Goal: Check status

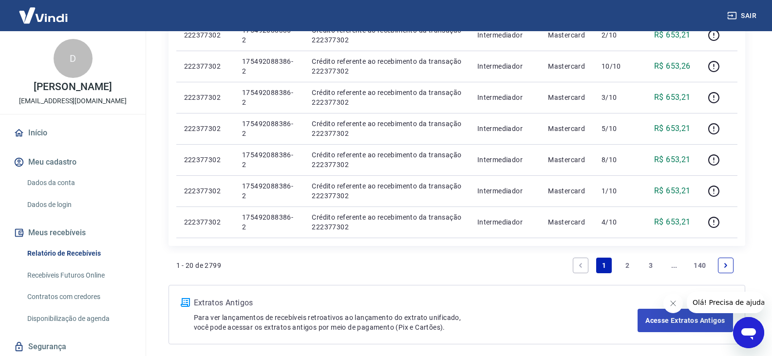
scroll to position [633, 0]
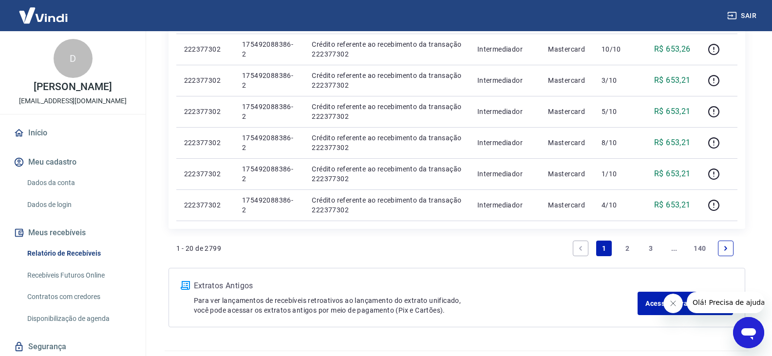
click at [624, 248] on link "2" at bounding box center [628, 249] width 16 height 16
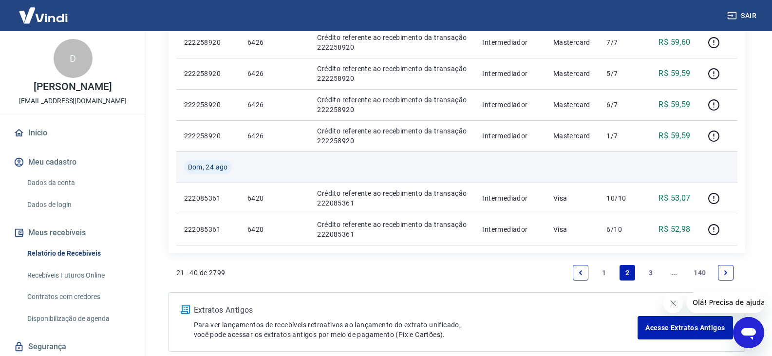
scroll to position [721, 0]
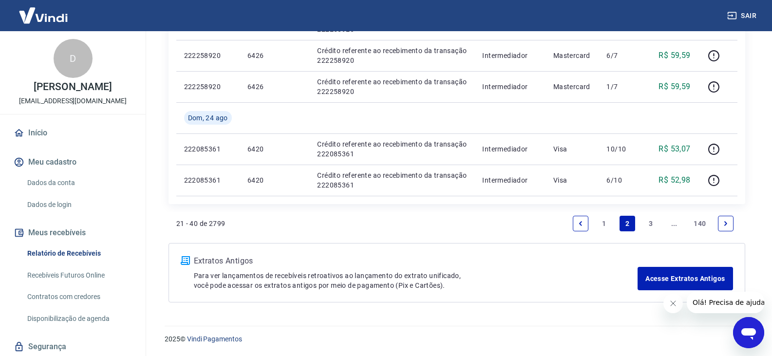
click at [649, 224] on link "3" at bounding box center [651, 224] width 16 height 16
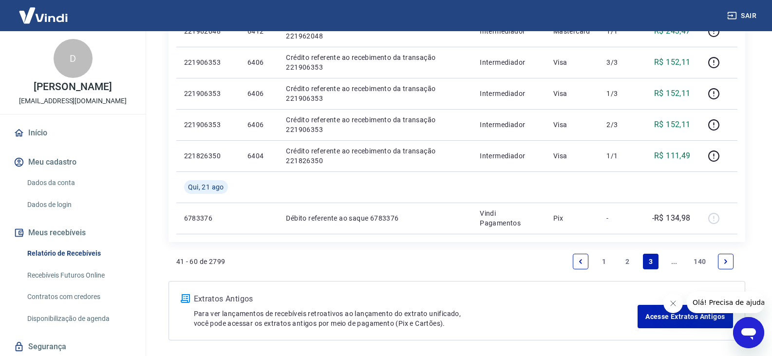
scroll to position [752, 0]
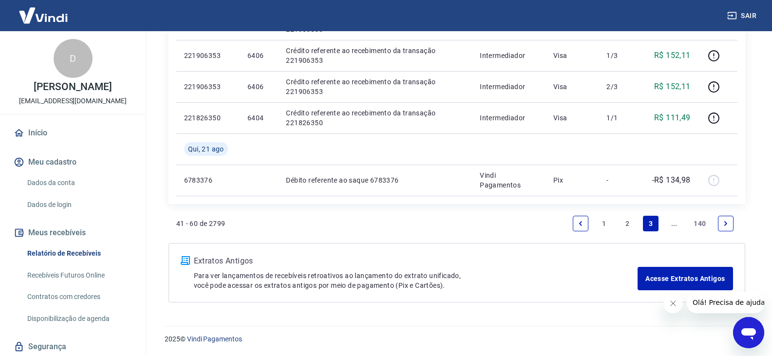
click at [728, 222] on icon "Next page" at bounding box center [726, 223] width 7 height 7
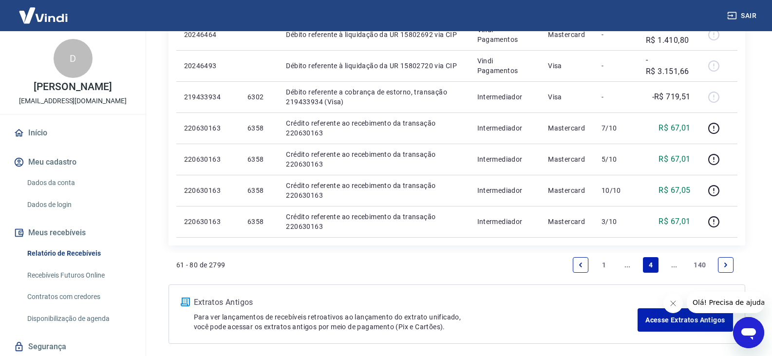
scroll to position [814, 0]
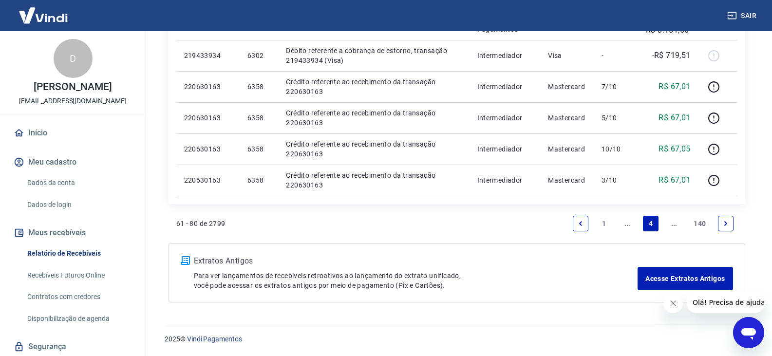
click at [725, 228] on link "Next page" at bounding box center [726, 224] width 16 height 16
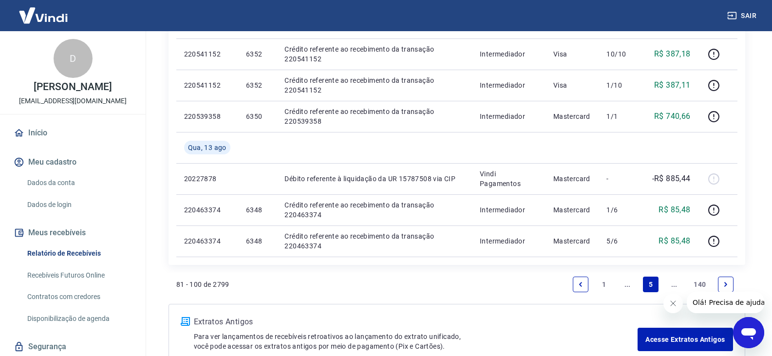
scroll to position [690, 0]
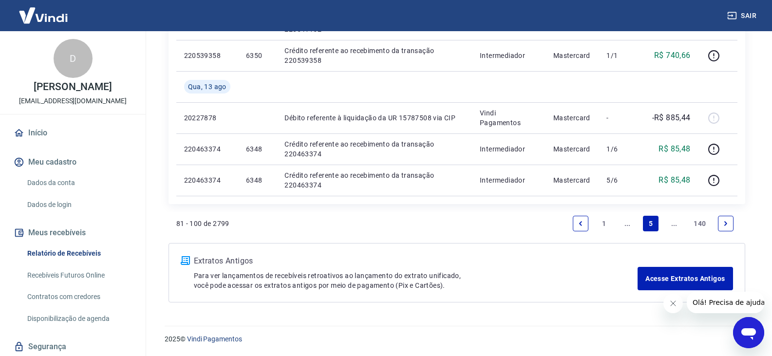
drag, startPoint x: 585, startPoint y: 229, endPoint x: 639, endPoint y: 244, distance: 56.2
click at [585, 229] on link "Previous page" at bounding box center [581, 224] width 16 height 16
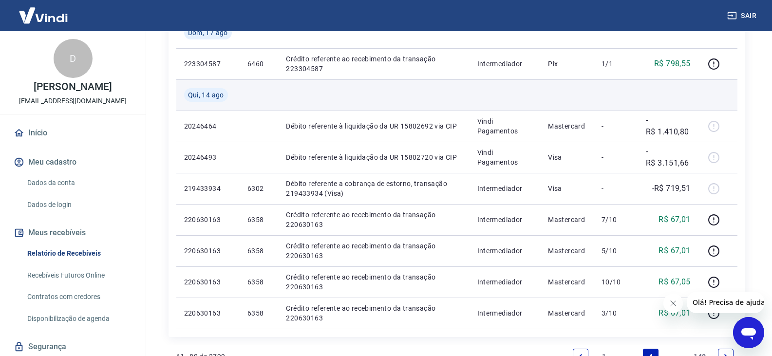
scroll to position [682, 0]
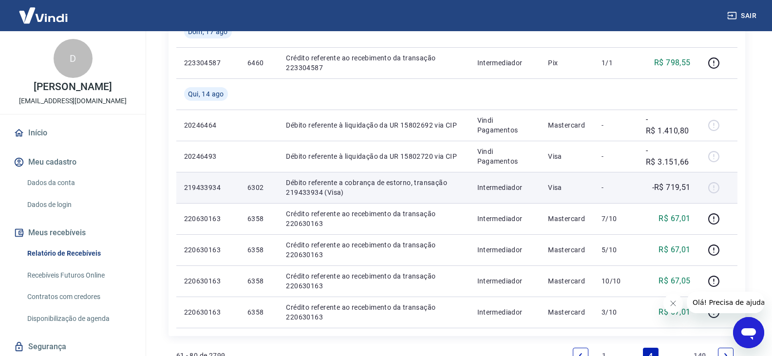
click at [345, 185] on p "Débito referente a cobrança de estorno, transação 219433934 (Visa)" at bounding box center [373, 187] width 175 height 19
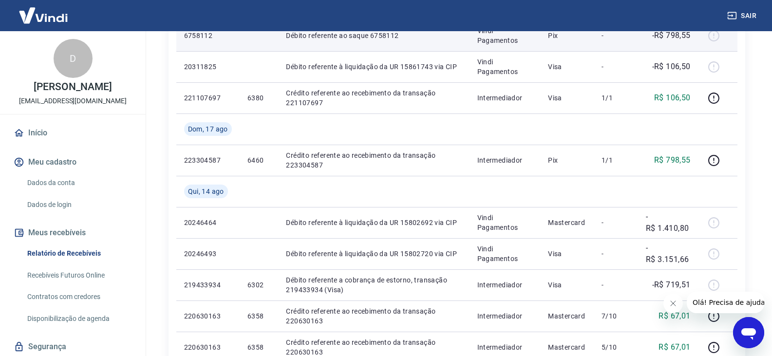
scroll to position [633, 0]
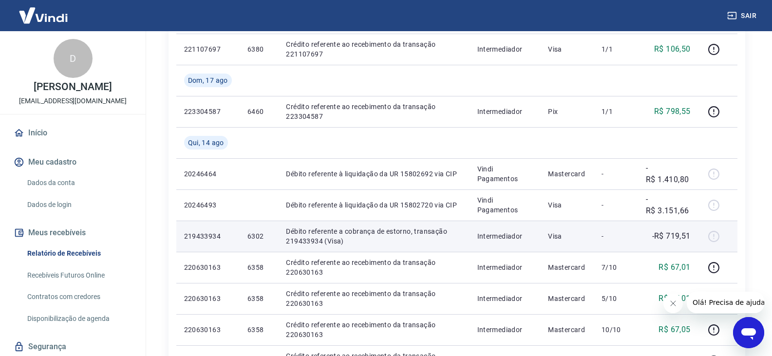
click at [327, 240] on p "Débito referente a cobrança de estorno, transação 219433934 (Visa)" at bounding box center [373, 236] width 175 height 19
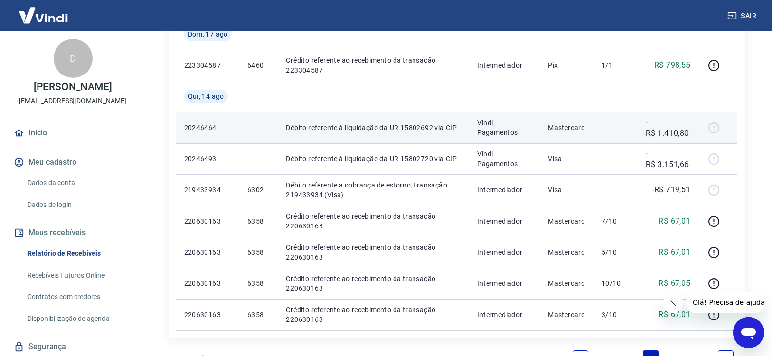
scroll to position [682, 0]
